Goal: Information Seeking & Learning: Learn about a topic

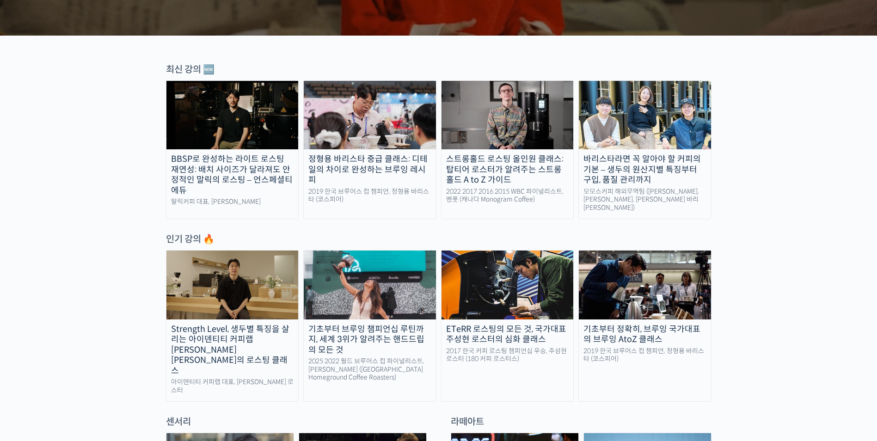
scroll to position [277, 0]
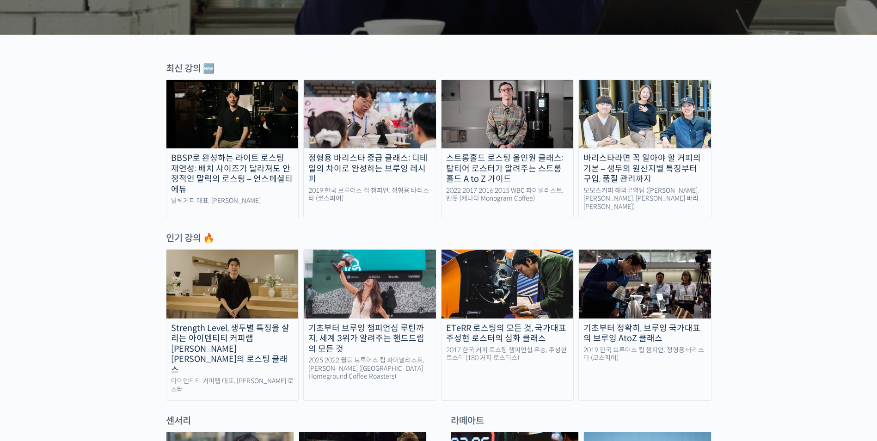
click at [347, 308] on img at bounding box center [370, 284] width 132 height 68
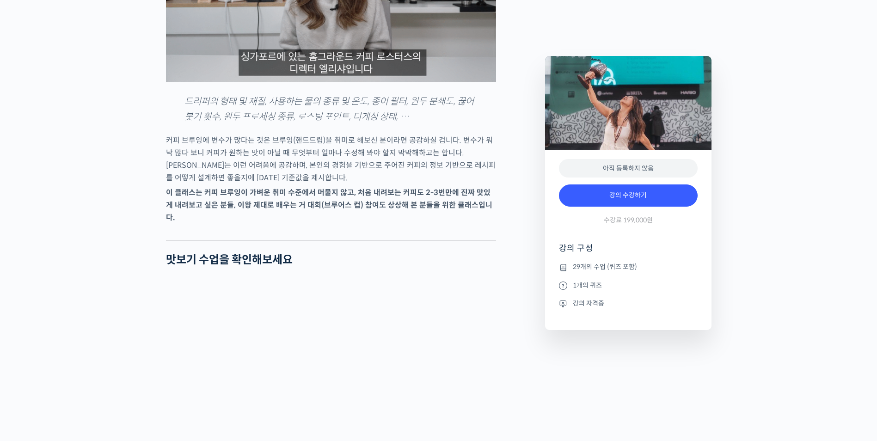
scroll to position [1063, 0]
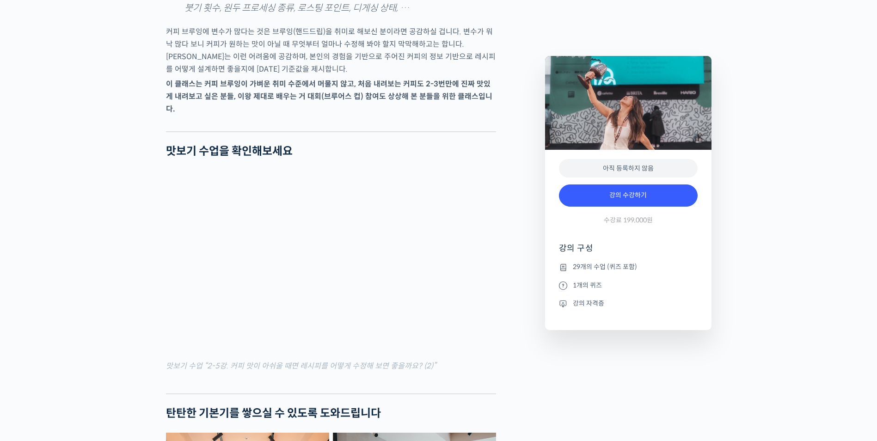
drag, startPoint x: 549, startPoint y: 362, endPoint x: 540, endPoint y: 356, distance: 10.8
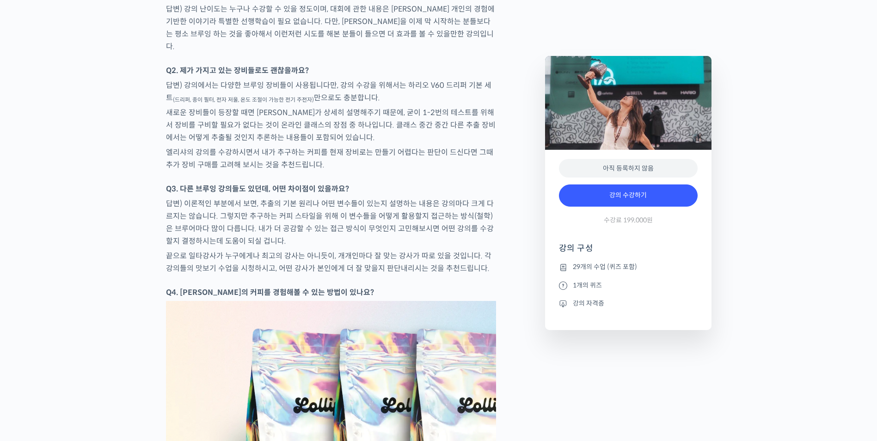
scroll to position [4022, 0]
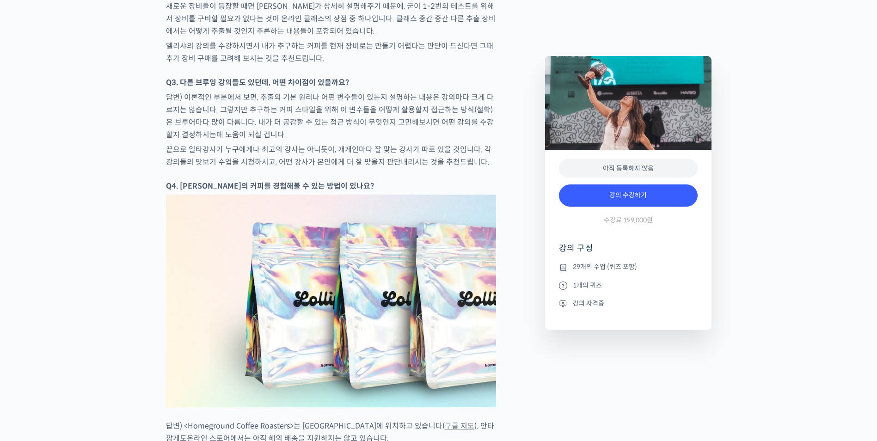
click at [445, 421] on link "구글 지도" at bounding box center [460, 426] width 30 height 10
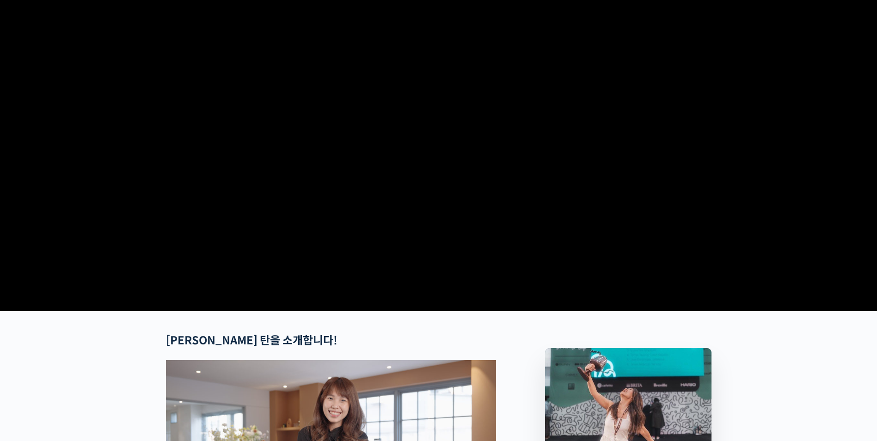
scroll to position [1, 0]
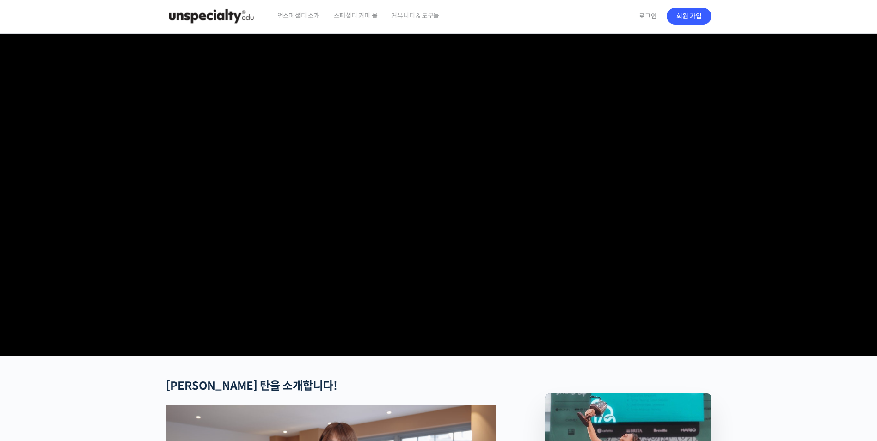
click at [769, 236] on section at bounding box center [438, 195] width 877 height 323
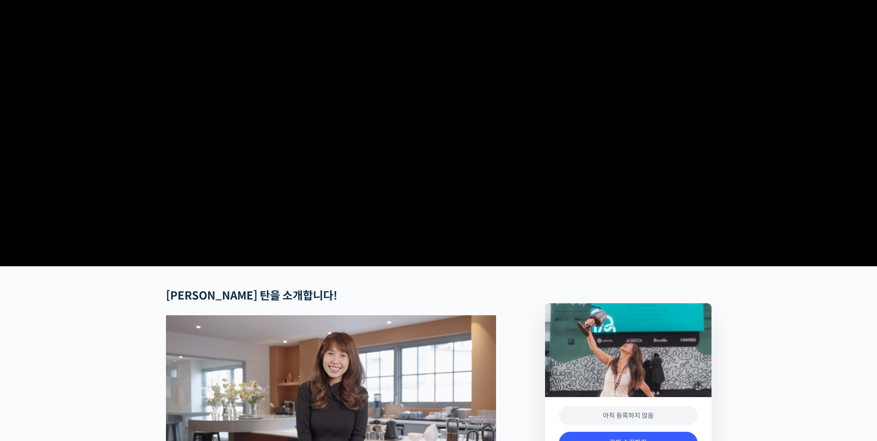
scroll to position [0, 0]
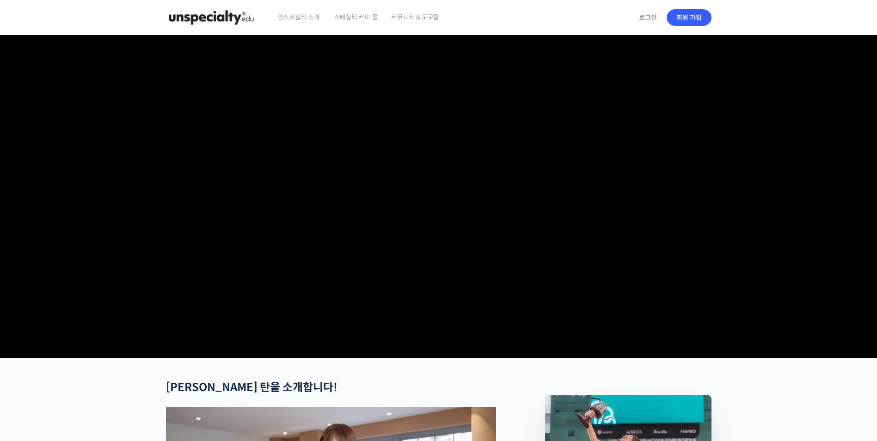
click at [278, 14] on span "언스페셜티 소개" at bounding box center [298, 17] width 43 height 35
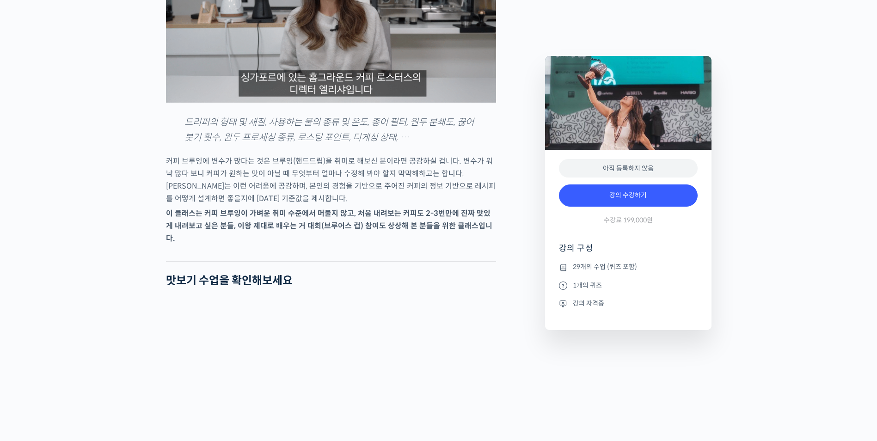
scroll to position [1156, 0]
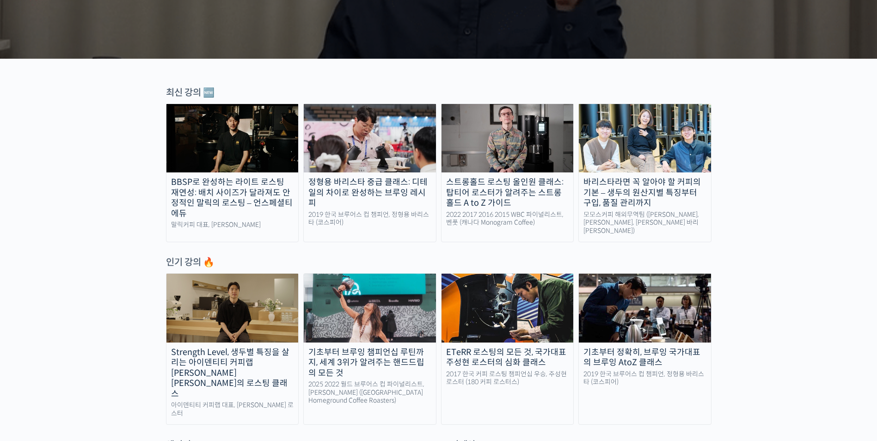
scroll to position [277, 0]
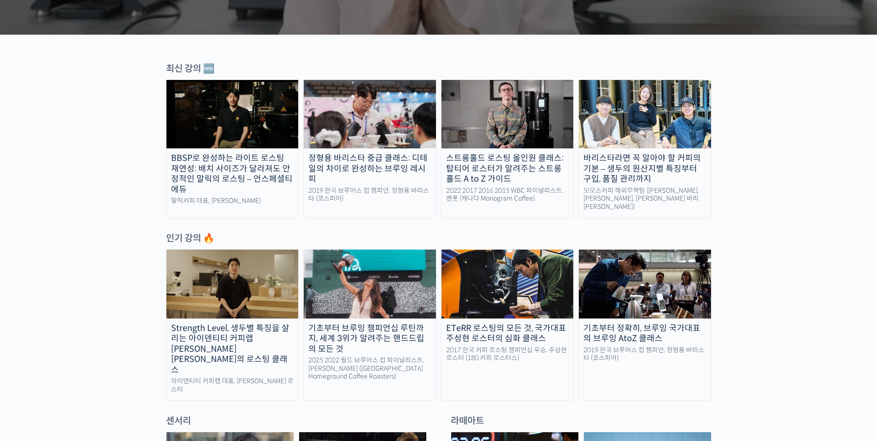
click at [667, 346] on div "2019 한국 브루어스 컵 챔피언, 정형용 바리스타 (코스피어)" at bounding box center [645, 354] width 132 height 16
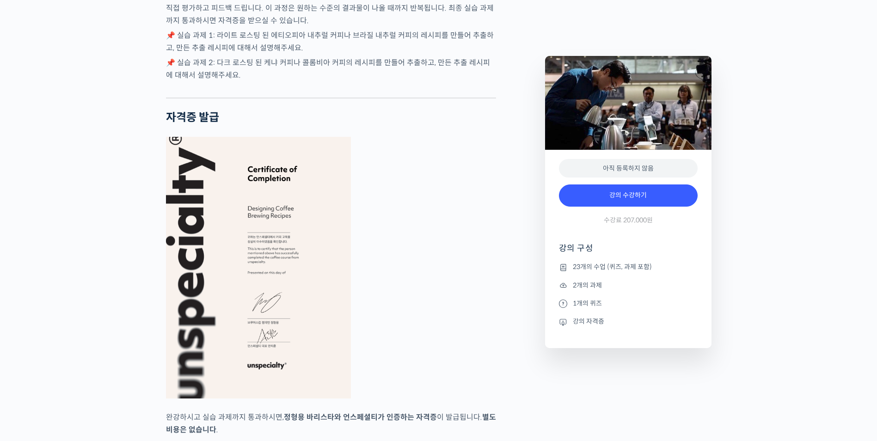
scroll to position [3514, 0]
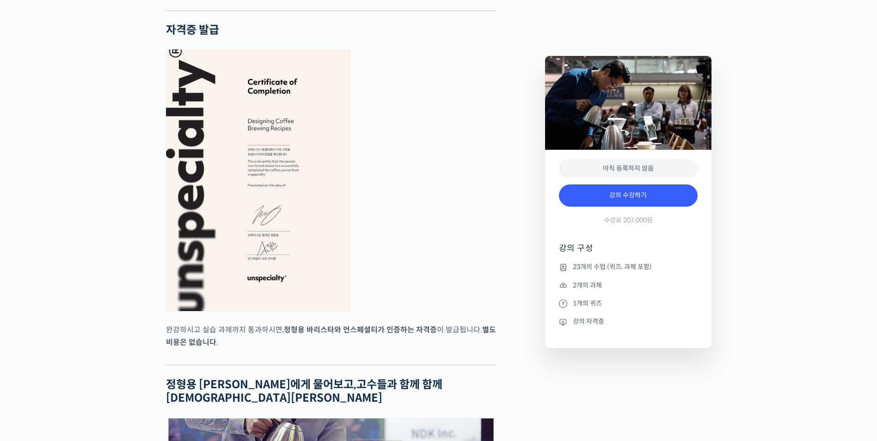
click at [439, 152] on figure at bounding box center [331, 180] width 330 height 262
